Goal: Task Accomplishment & Management: Manage account settings

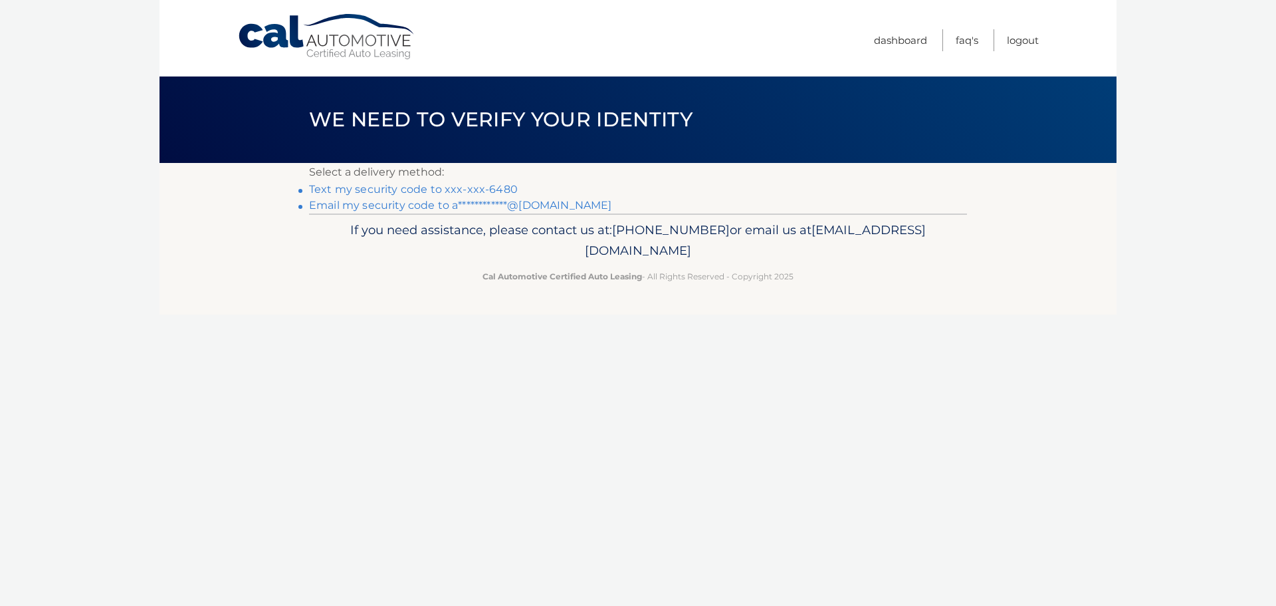
click at [472, 185] on link "Text my security code to xxx-xxx-6480" at bounding box center [413, 189] width 209 height 13
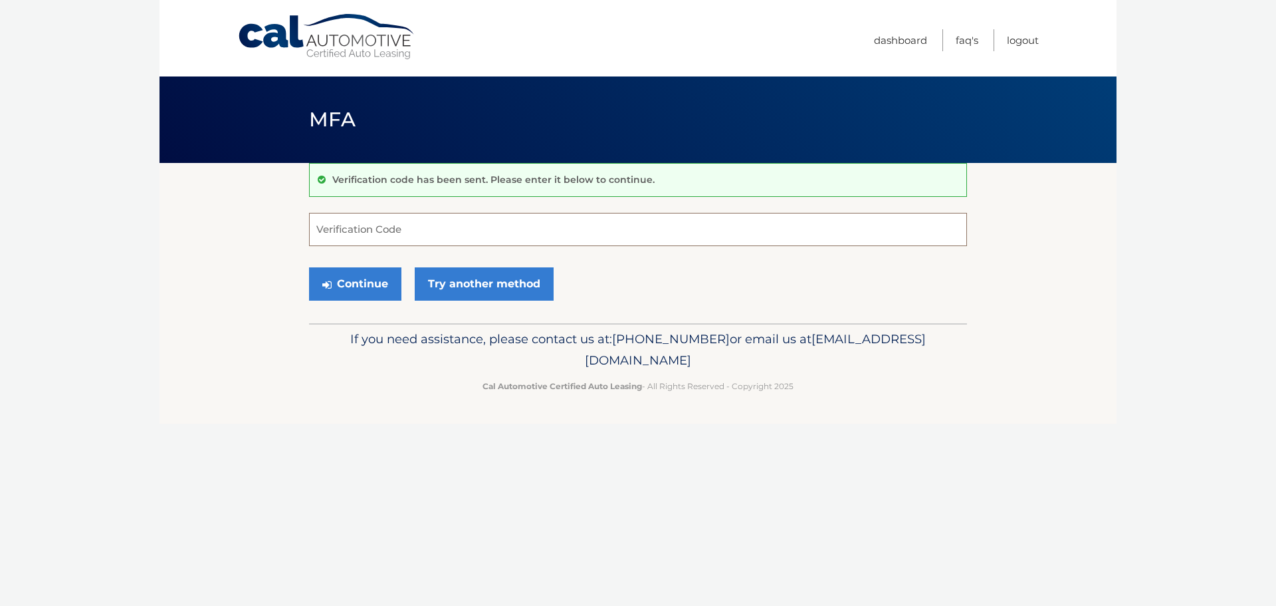
click at [411, 233] on input "Verification Code" at bounding box center [638, 229] width 658 height 33
type input "522398"
click at [376, 281] on button "Continue" at bounding box center [355, 283] width 92 height 33
